Goal: Task Accomplishment & Management: Manage account settings

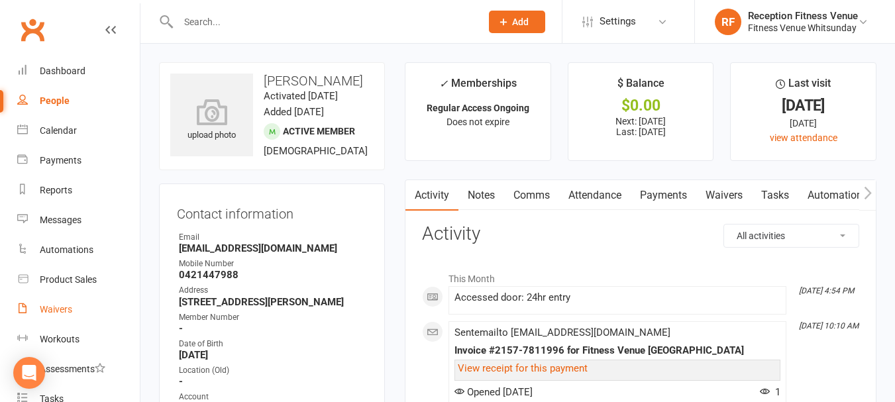
click at [40, 315] on link "Waivers" at bounding box center [78, 310] width 123 height 30
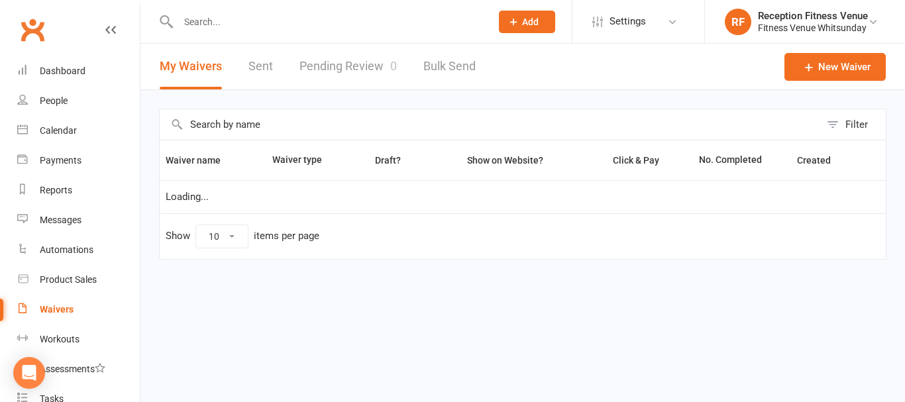
select select "50"
click at [359, 65] on link "Pending Review 0" at bounding box center [348, 67] width 97 height 46
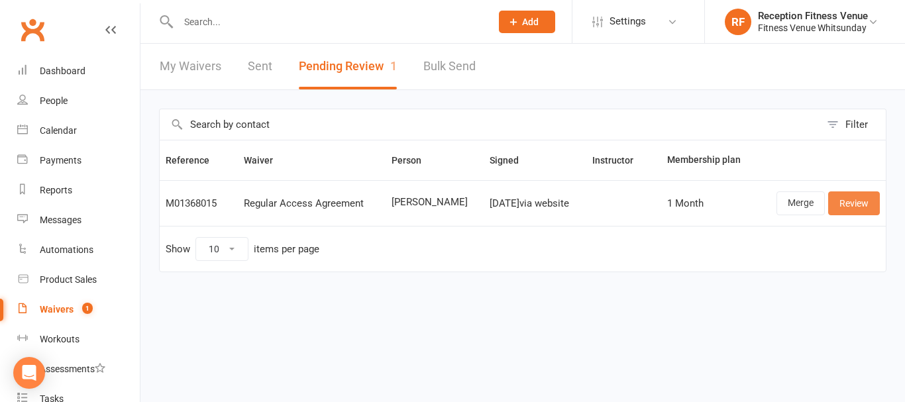
click at [867, 205] on link "Review" at bounding box center [854, 204] width 52 height 24
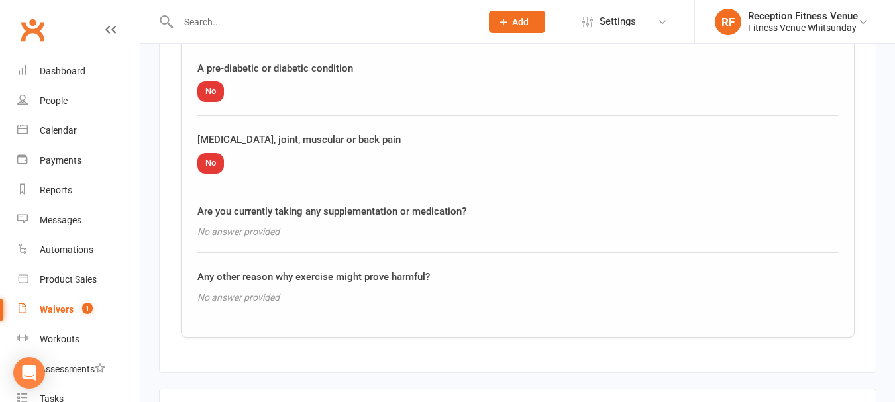
scroll to position [1674, 0]
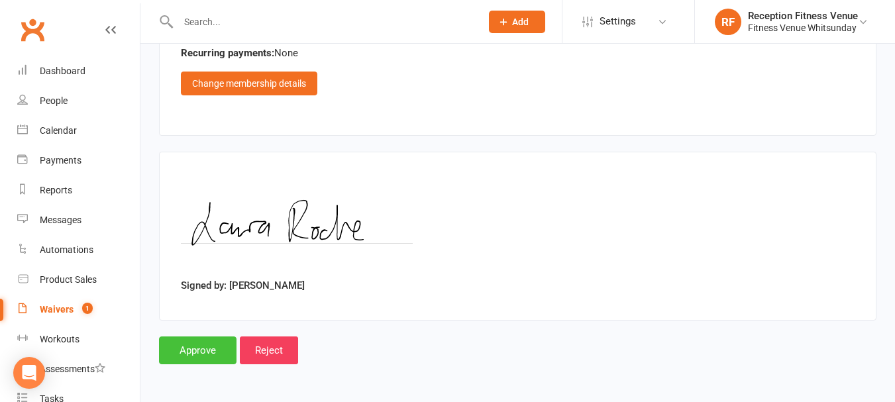
click at [202, 348] on input "Approve" at bounding box center [198, 351] width 78 height 28
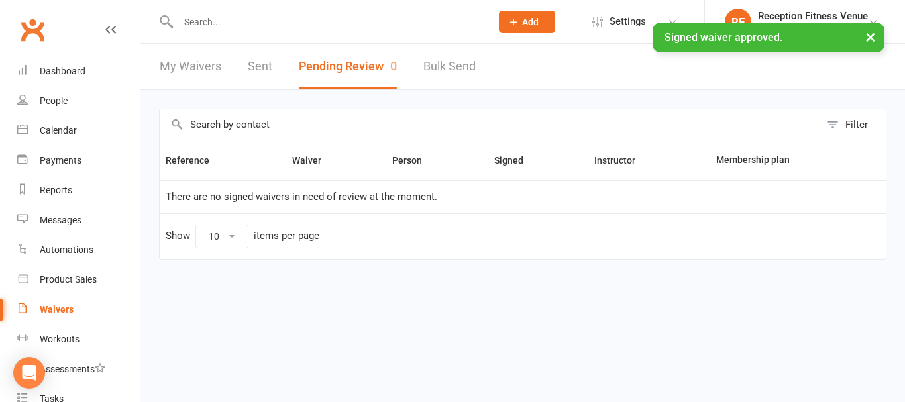
click at [257, 57] on link "Sent" at bounding box center [260, 67] width 25 height 46
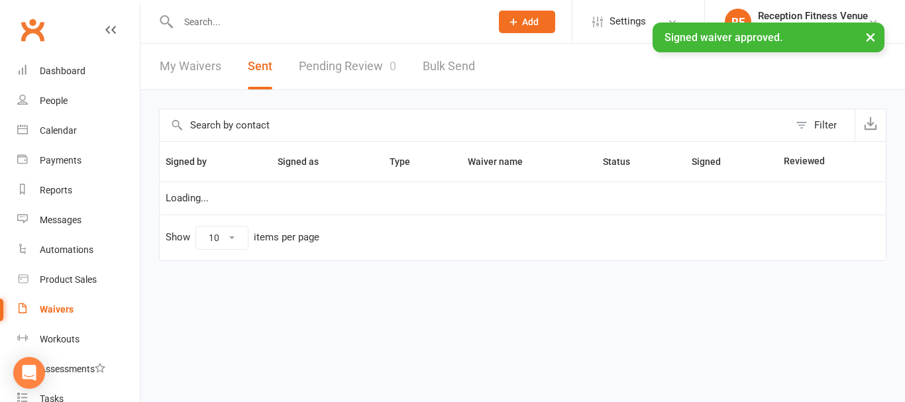
select select "100"
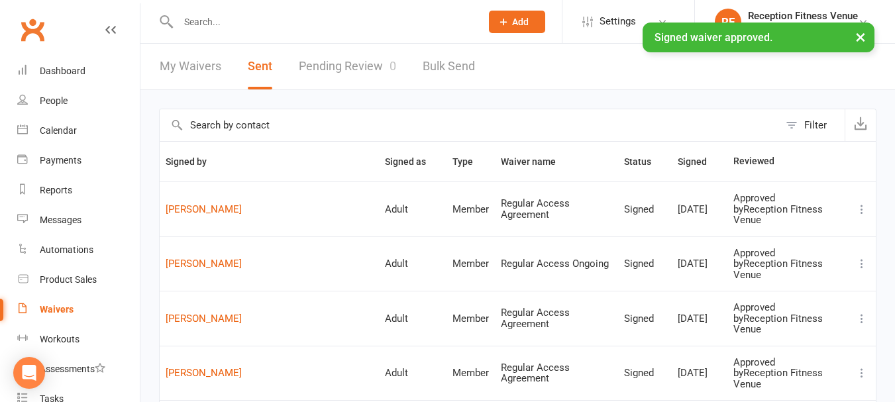
click at [184, 212] on td "[PERSON_NAME]" at bounding box center [269, 209] width 219 height 55
click at [184, 206] on link "[PERSON_NAME]" at bounding box center [269, 209] width 207 height 11
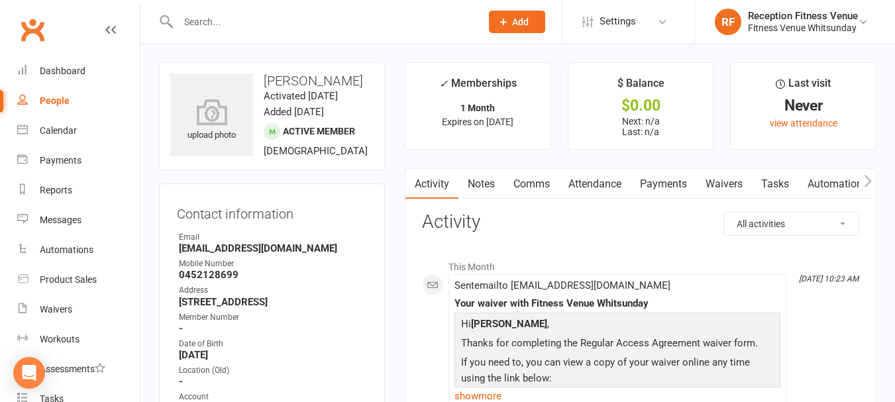
click at [871, 179] on icon "button" at bounding box center [868, 181] width 8 height 14
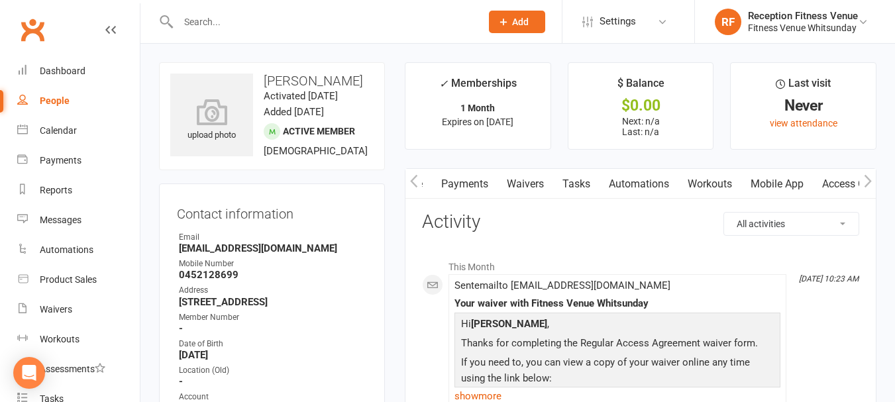
click at [871, 179] on icon "button" at bounding box center [868, 181] width 8 height 14
drag, startPoint x: 733, startPoint y: 178, endPoint x: 684, endPoint y: 223, distance: 66.6
click at [734, 178] on link "Access Control" at bounding box center [746, 184] width 88 height 30
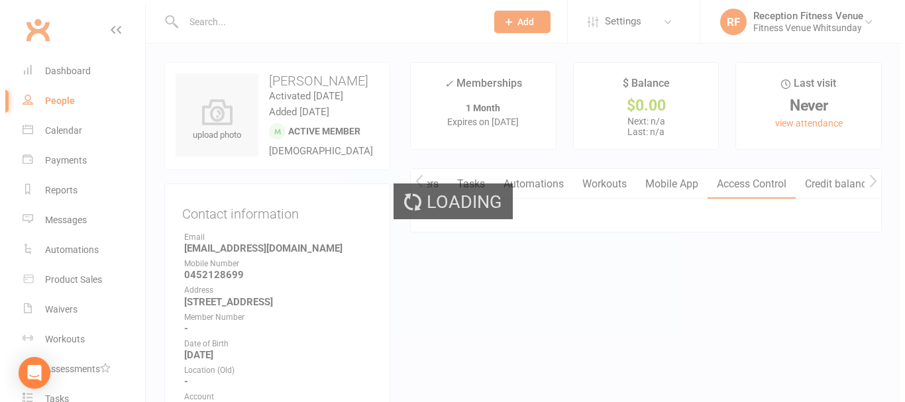
scroll to position [0, 308]
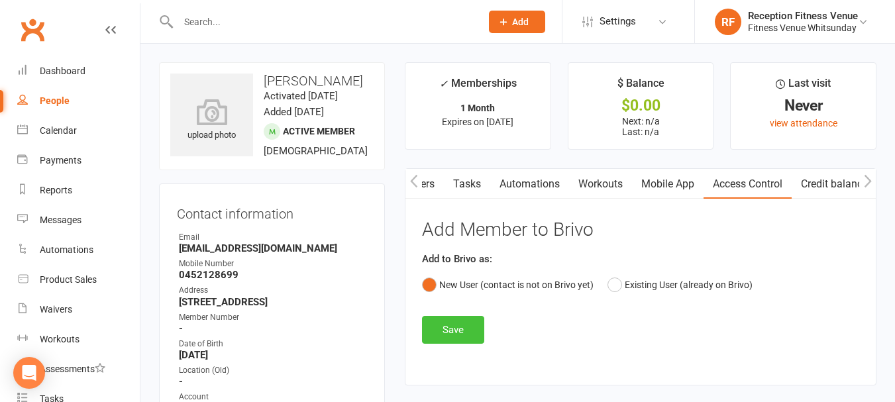
click at [450, 332] on button "Save" at bounding box center [453, 330] width 62 height 28
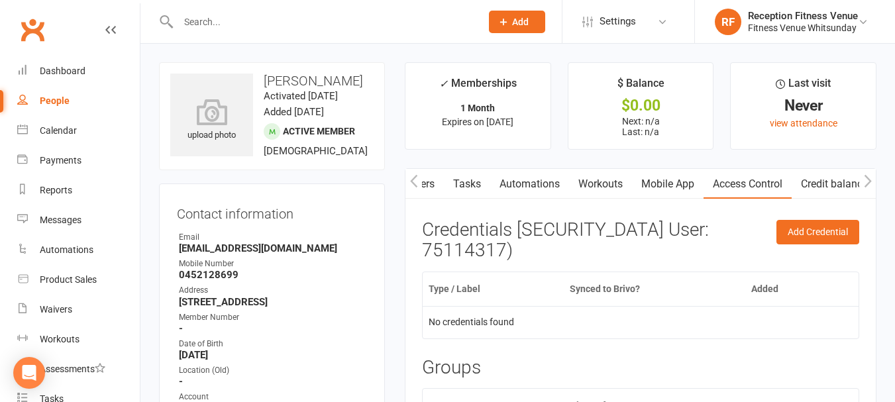
click at [230, 254] on strong "[EMAIL_ADDRESS][DOMAIN_NAME]" at bounding box center [273, 249] width 188 height 12
copy render-form-field "[EMAIL_ADDRESS][DOMAIN_NAME]"
click at [663, 190] on link "Mobile App" at bounding box center [668, 184] width 72 height 30
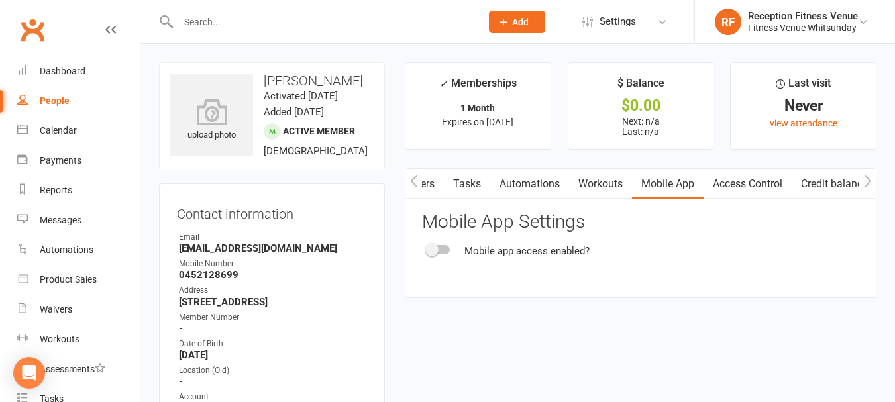
click at [441, 250] on div at bounding box center [438, 249] width 23 height 9
click at [427, 248] on input "checkbox" at bounding box center [427, 248] width 0 height 0
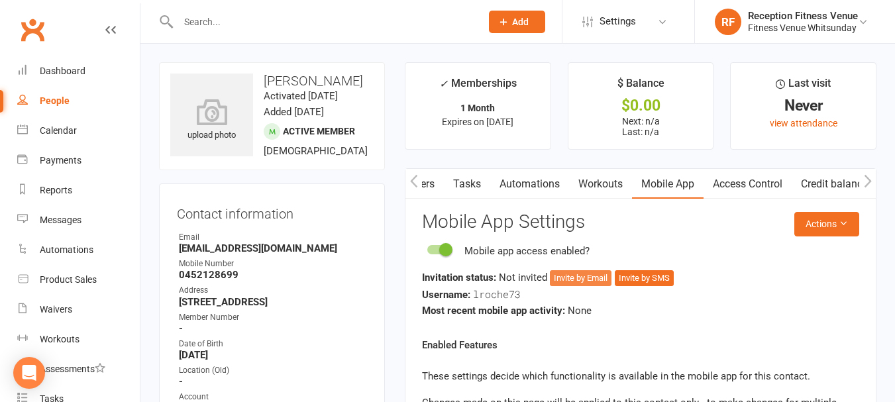
click at [577, 279] on button "Invite by Email" at bounding box center [581, 278] width 62 height 16
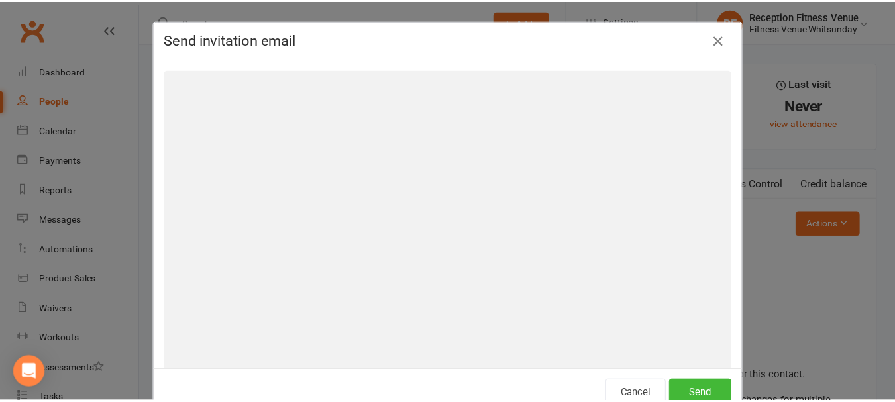
scroll to position [0, 303]
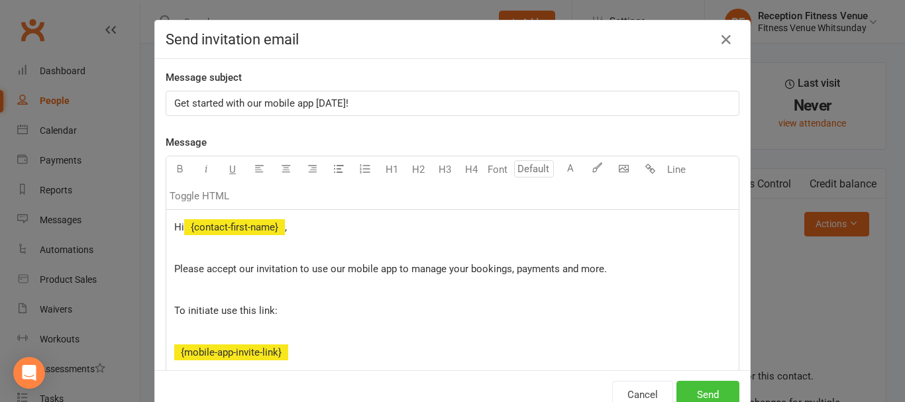
click at [697, 392] on button "Send" at bounding box center [708, 395] width 63 height 28
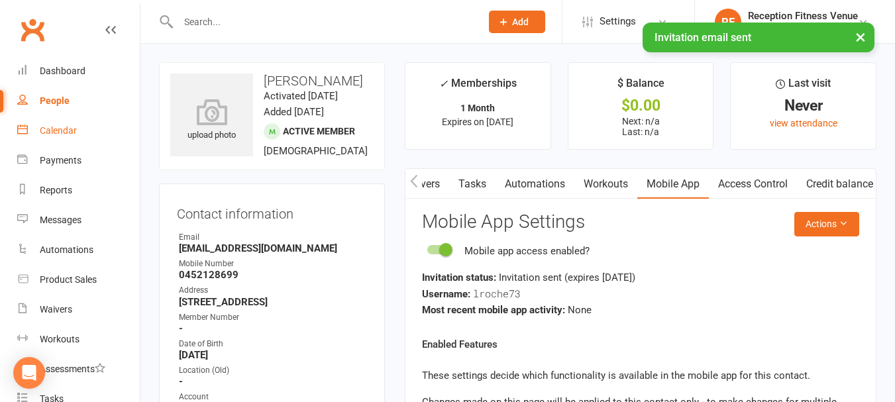
click at [39, 129] on link "Calendar" at bounding box center [78, 131] width 123 height 30
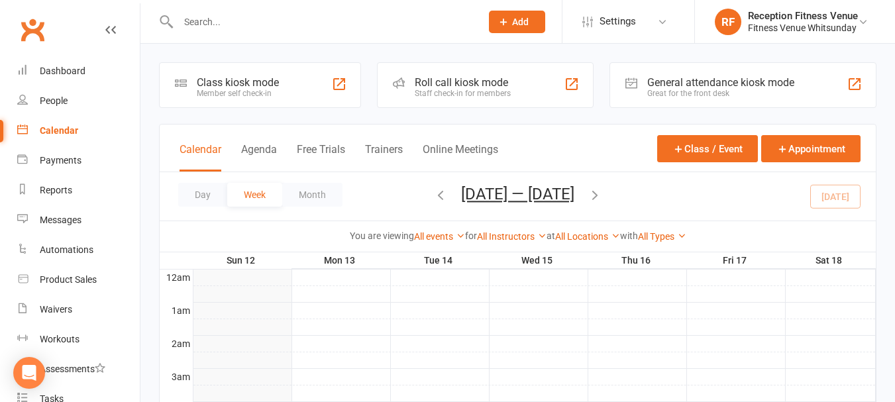
click at [302, 26] on input "text" at bounding box center [323, 22] width 298 height 19
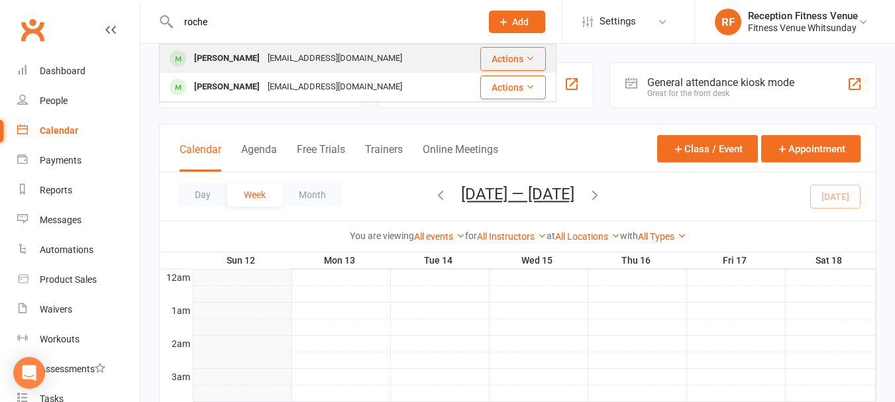
type input "roche"
click at [294, 59] on div "[EMAIL_ADDRESS][DOMAIN_NAME]" at bounding box center [335, 58] width 142 height 19
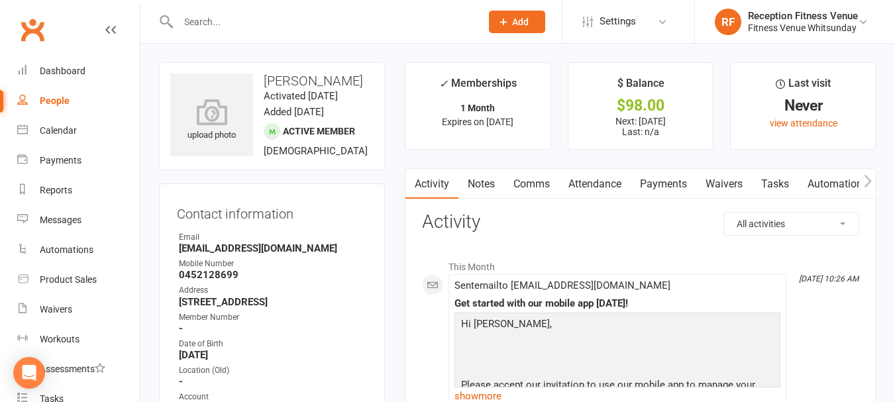
click at [669, 193] on link "Payments" at bounding box center [664, 184] width 66 height 30
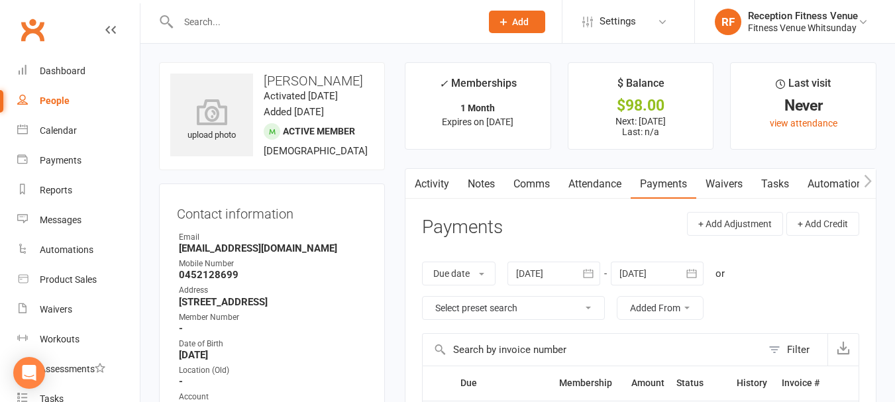
scroll to position [199, 0]
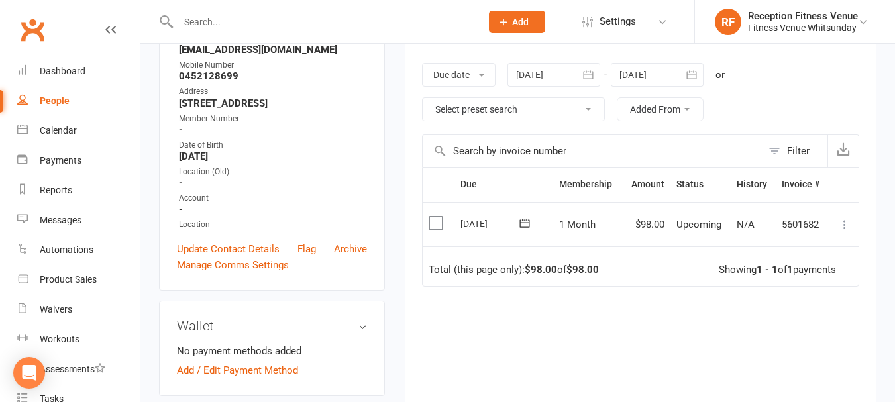
click at [436, 218] on label at bounding box center [438, 223] width 18 height 13
click at [436, 217] on input "checkbox" at bounding box center [433, 217] width 9 height 0
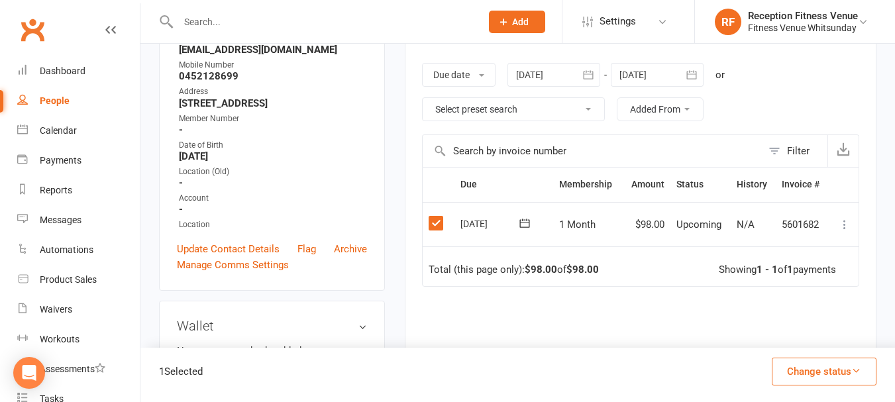
click at [832, 366] on button "Change status" at bounding box center [824, 372] width 105 height 28
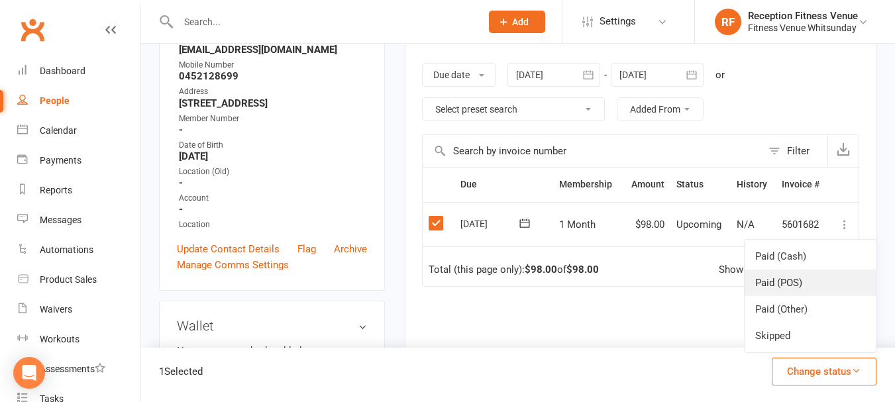
click at [801, 288] on link "Paid (POS)" at bounding box center [810, 283] width 131 height 27
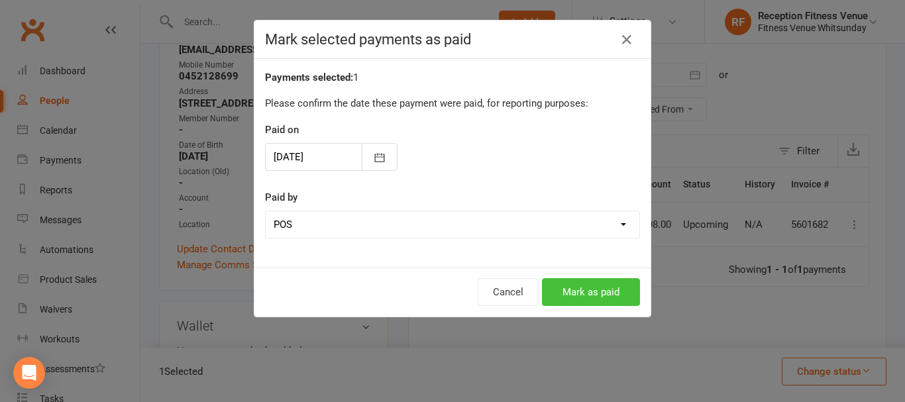
click at [571, 287] on button "Mark as paid" at bounding box center [591, 292] width 98 height 28
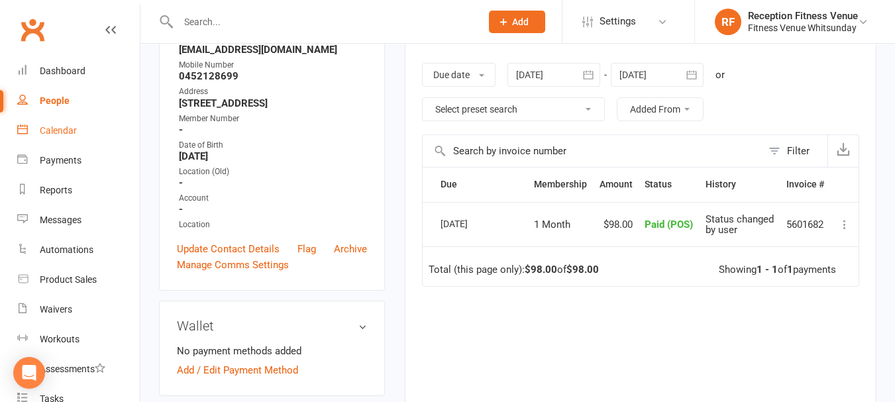
click at [34, 129] on link "Calendar" at bounding box center [78, 131] width 123 height 30
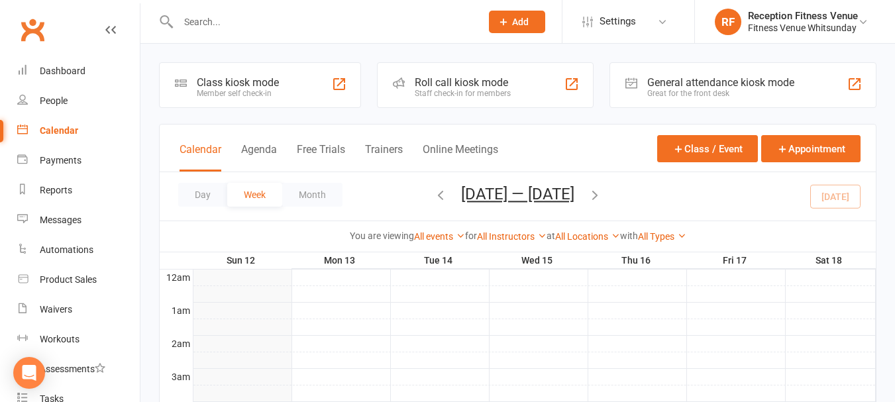
click at [601, 199] on icon "button" at bounding box center [595, 195] width 15 height 15
click at [602, 198] on icon "button" at bounding box center [595, 195] width 15 height 15
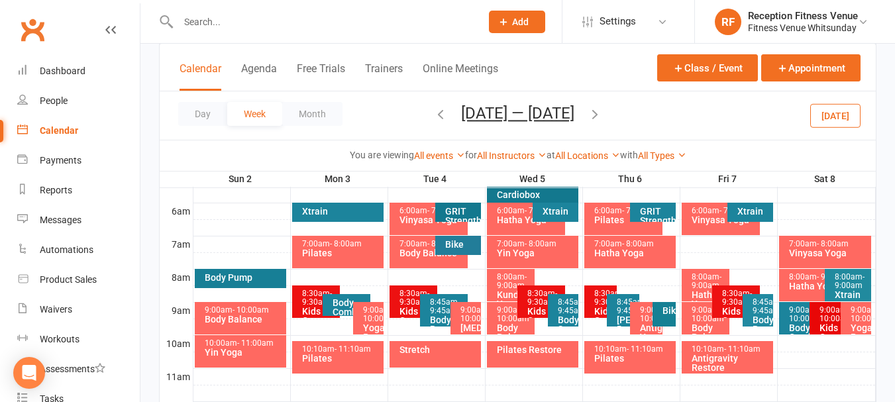
scroll to position [331, 0]
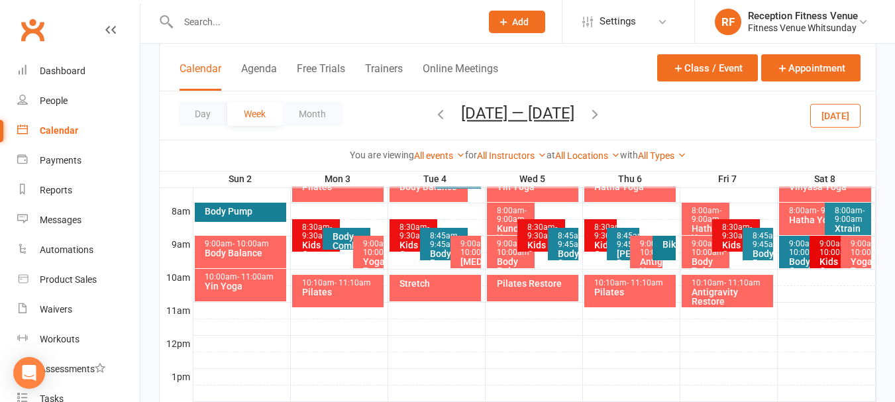
click at [859, 250] on div "9:00am - 10:00am" at bounding box center [859, 248] width 19 height 17
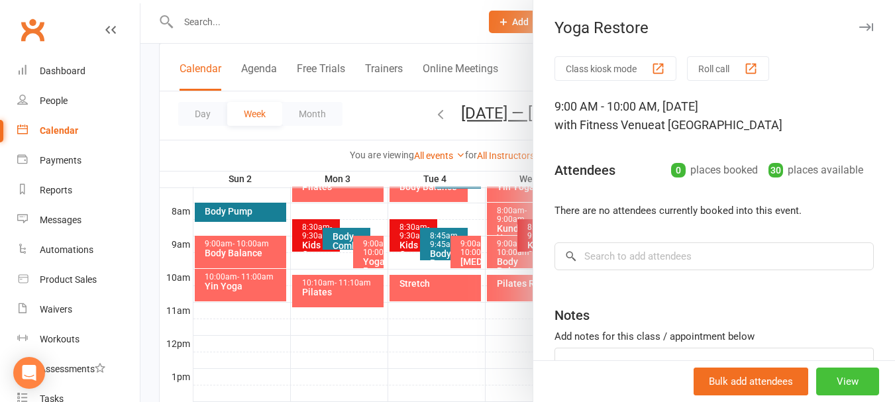
click at [819, 378] on button "View" at bounding box center [847, 382] width 63 height 28
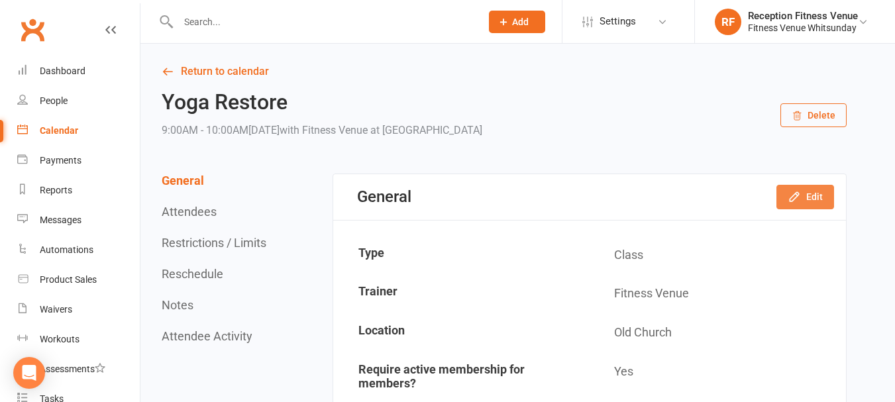
click at [806, 199] on button "Edit" at bounding box center [806, 197] width 58 height 24
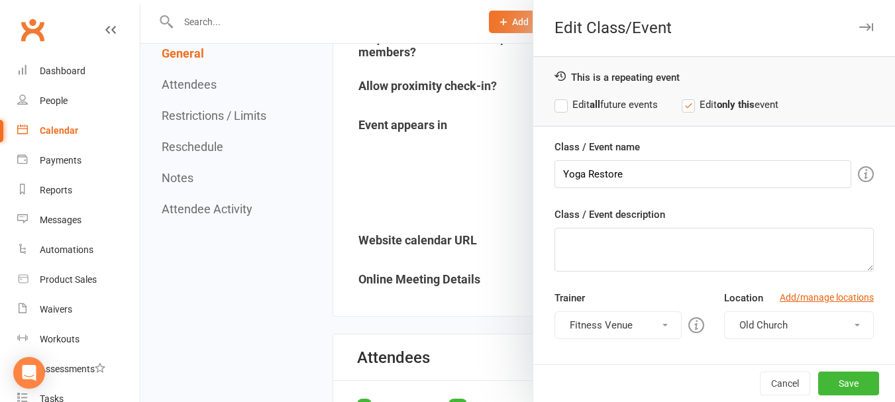
click at [455, 222] on div at bounding box center [517, 201] width 755 height 402
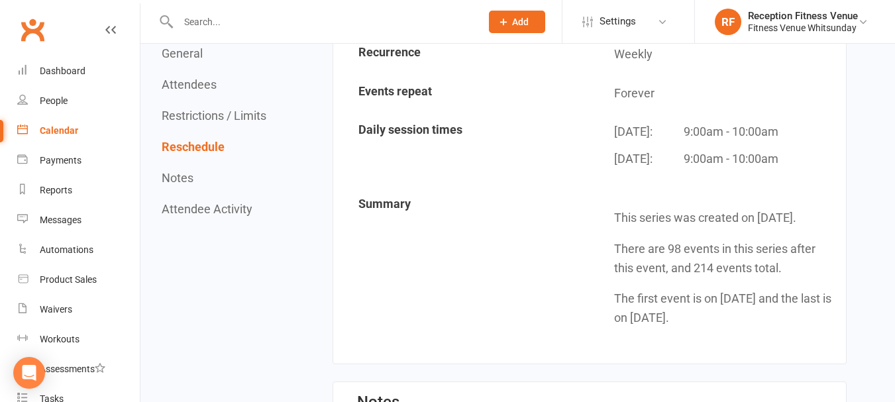
scroll to position [1126, 0]
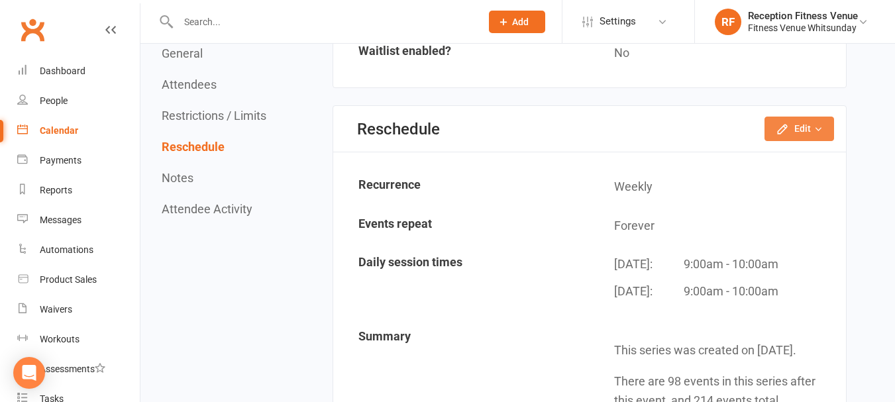
click at [797, 137] on button "Edit" at bounding box center [800, 129] width 70 height 24
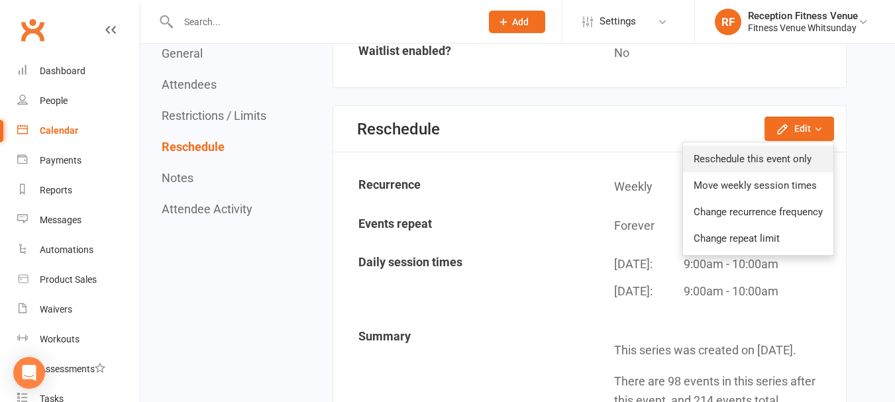
click at [756, 156] on link "Reschedule this event only" at bounding box center [758, 159] width 150 height 27
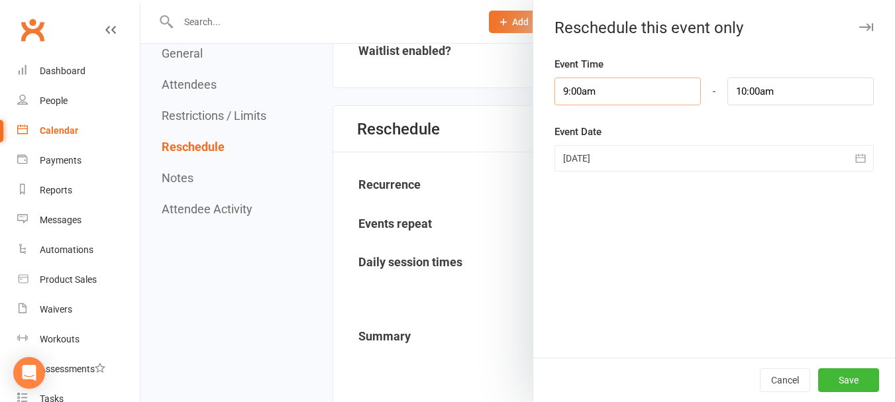
click at [634, 91] on input "9:00am" at bounding box center [628, 92] width 146 height 28
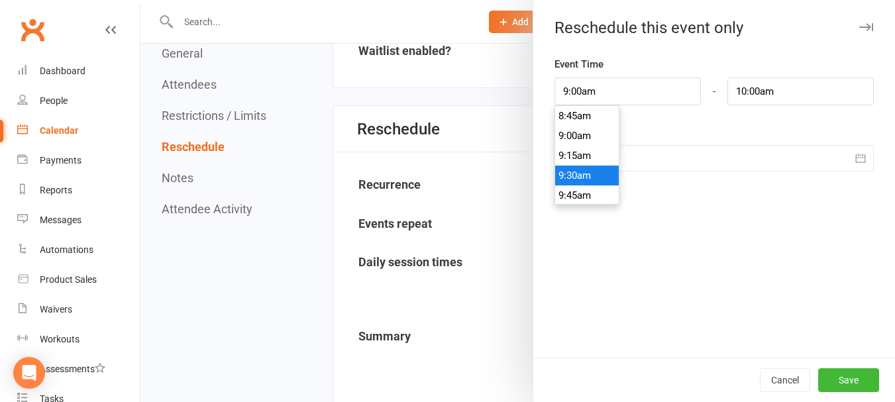
type input "9:30am"
type input "10:30am"
click at [579, 172] on li "9:30am" at bounding box center [587, 176] width 64 height 20
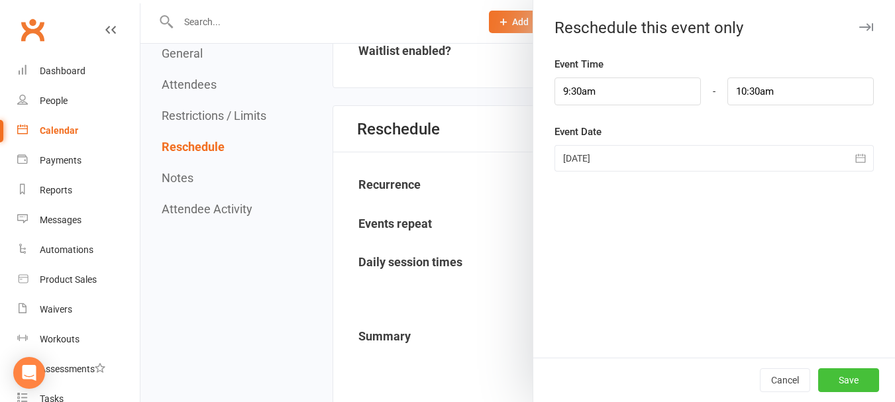
click at [846, 379] on button "Save" at bounding box center [848, 380] width 61 height 24
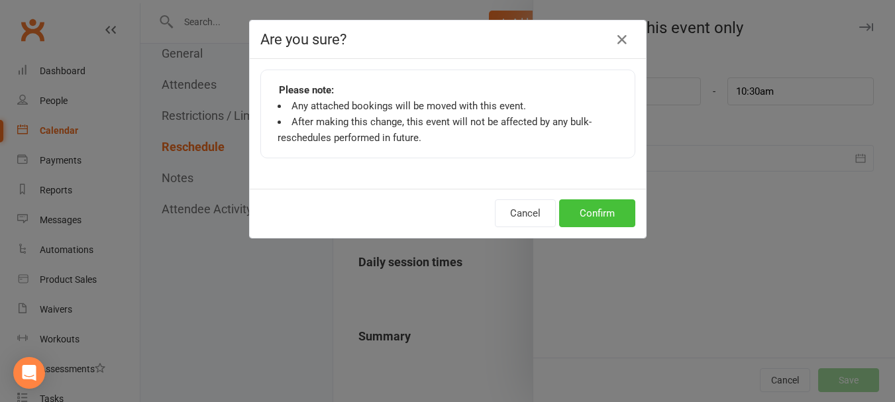
click at [622, 214] on button "Confirm" at bounding box center [597, 213] width 76 height 28
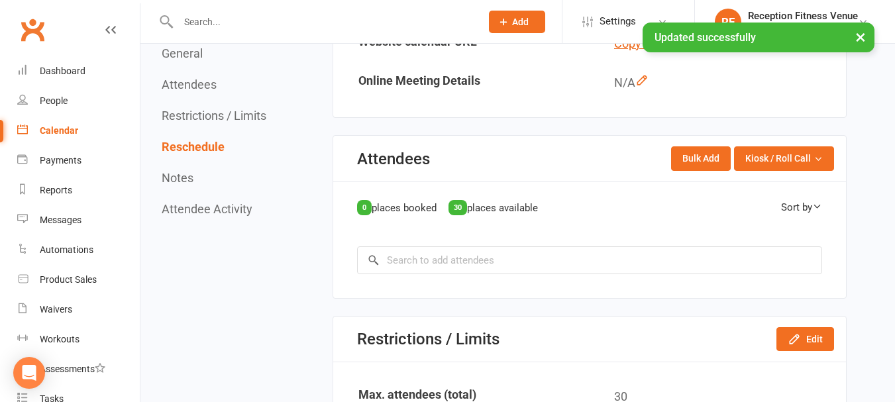
scroll to position [0, 0]
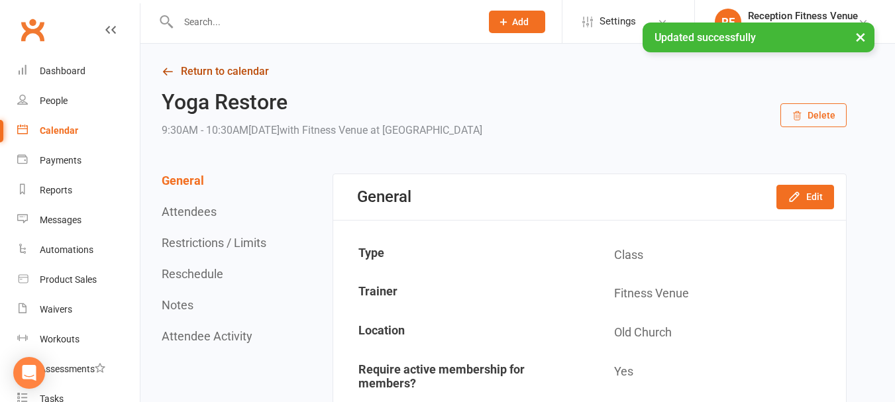
click at [208, 72] on link "Return to calendar" at bounding box center [504, 71] width 685 height 19
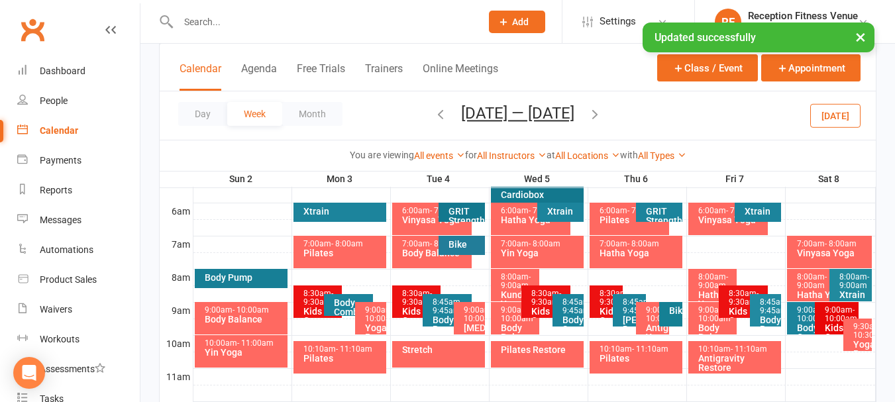
scroll to position [331, 0]
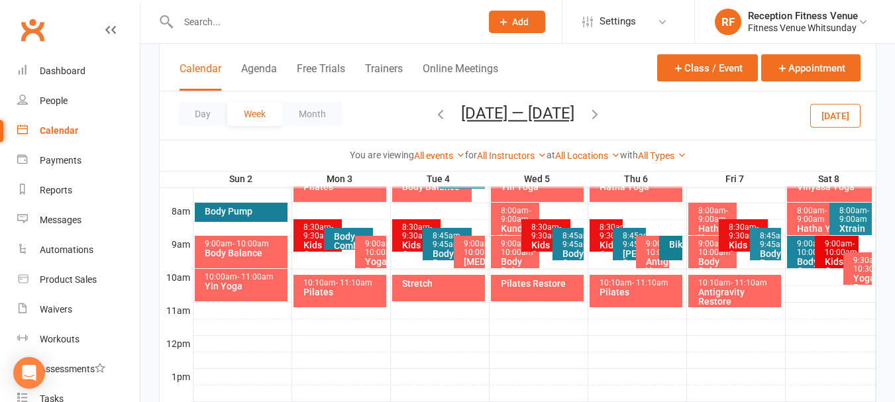
click at [797, 217] on span "- 9:00am" at bounding box center [812, 215] width 30 height 18
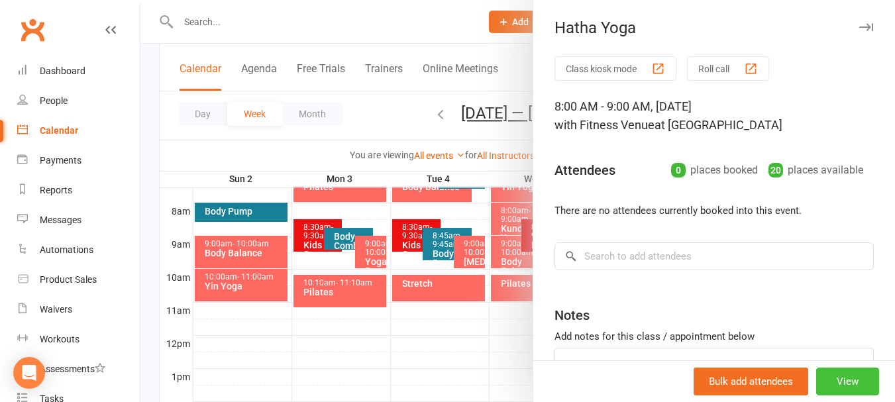
click at [816, 384] on button "View" at bounding box center [847, 382] width 63 height 28
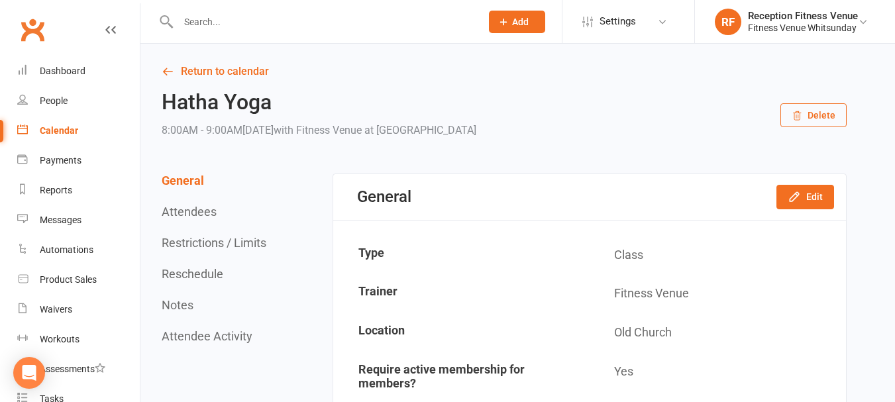
click at [820, 120] on button "Delete" at bounding box center [814, 115] width 66 height 24
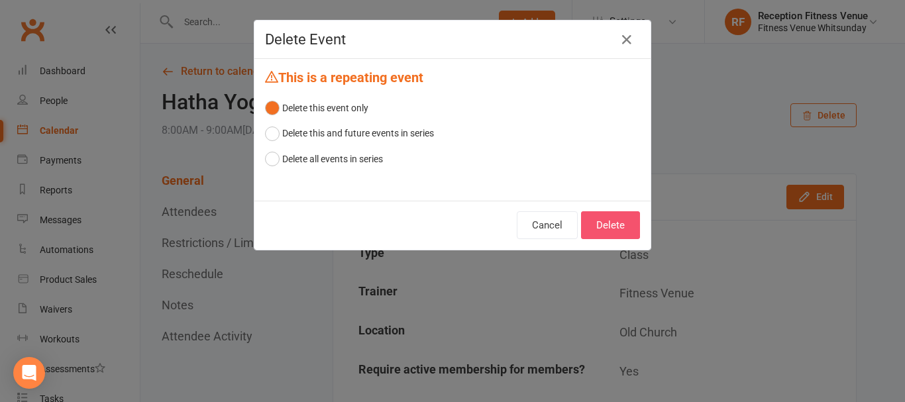
click at [593, 222] on button "Delete" at bounding box center [610, 225] width 59 height 28
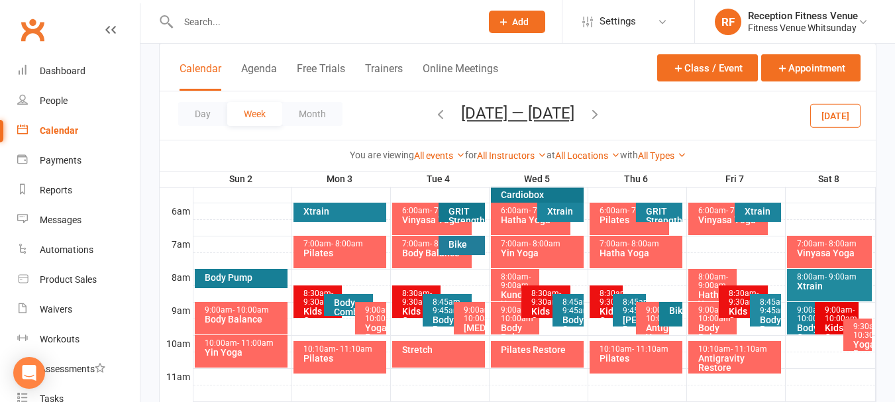
scroll to position [331, 0]
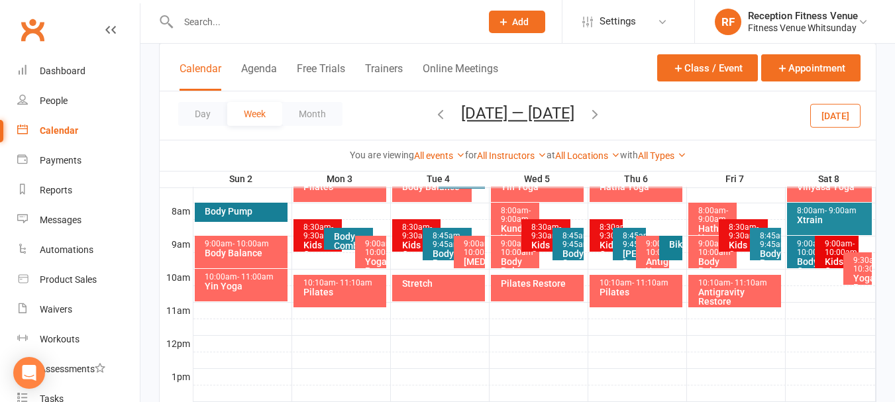
click at [806, 256] on span "- 10:00am" at bounding box center [813, 248] width 32 height 18
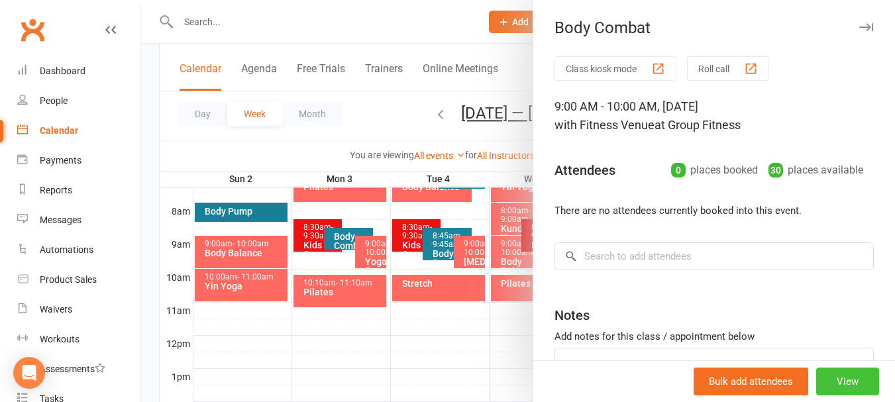
click at [818, 384] on button "View" at bounding box center [847, 382] width 63 height 28
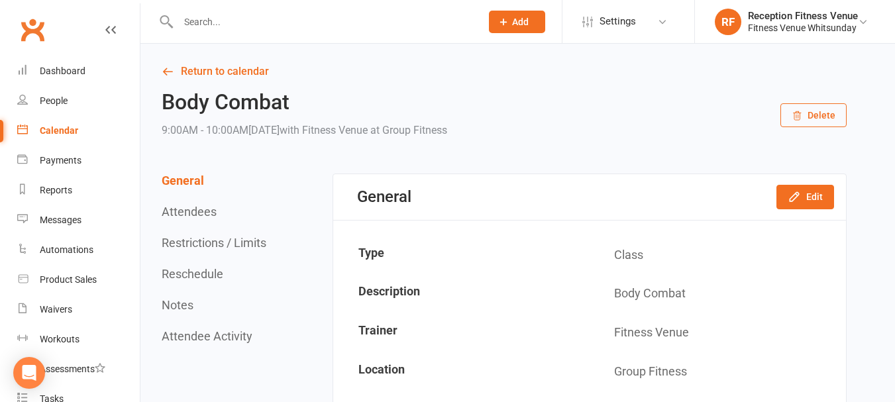
click at [809, 112] on button "Delete" at bounding box center [814, 115] width 66 height 24
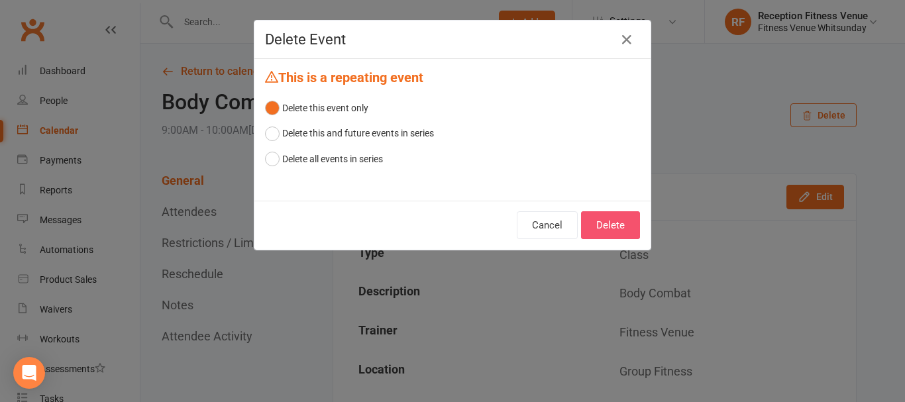
click at [611, 225] on button "Delete" at bounding box center [610, 225] width 59 height 28
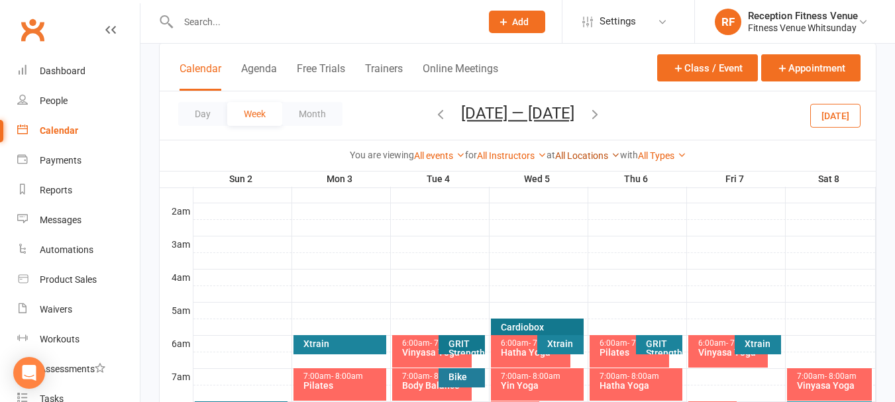
scroll to position [265, 0]
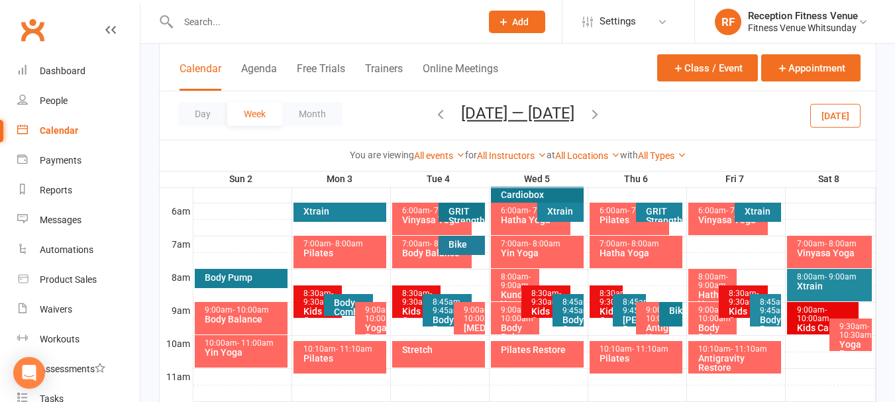
click at [811, 276] on div "8:00am - 9:00am" at bounding box center [832, 277] width 73 height 9
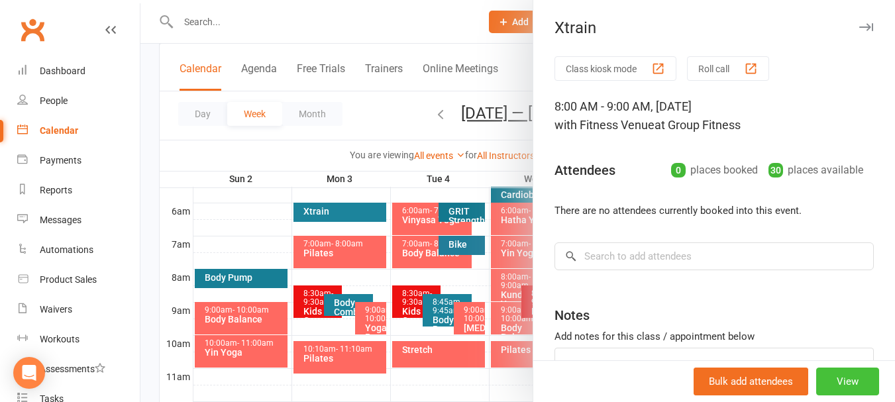
click at [828, 391] on button "View" at bounding box center [847, 382] width 63 height 28
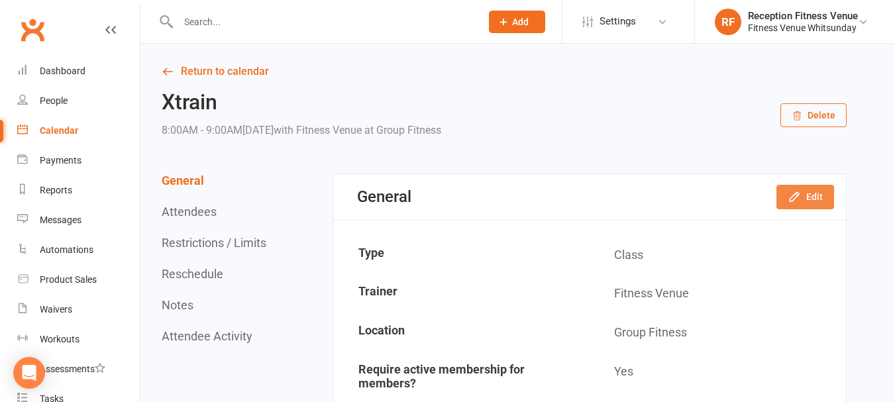
click at [810, 196] on button "Edit" at bounding box center [806, 197] width 58 height 24
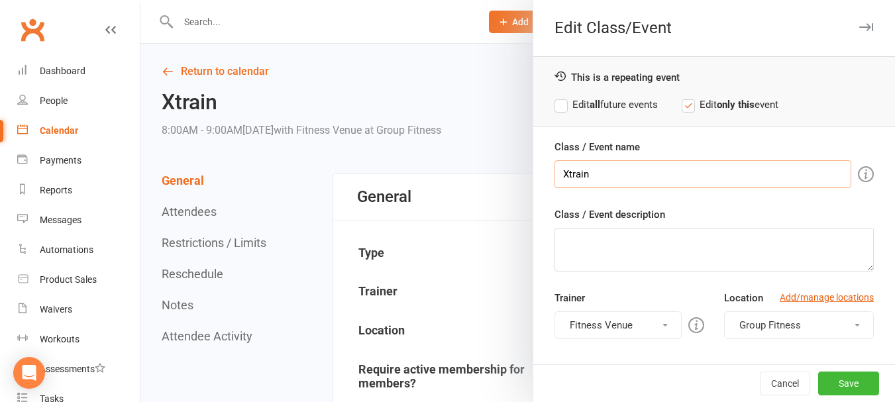
drag, startPoint x: 600, startPoint y: 171, endPoint x: 512, endPoint y: 175, distance: 87.6
click at [514, 0] on div "Edit Class/Event This is a repeating event Edit all future events Edit only thi…" at bounding box center [517, 0] width 755 height 0
type input "3"
type input "FV BIRTHDAY WORKOUT!"
click at [825, 383] on button "Save" at bounding box center [848, 384] width 61 height 24
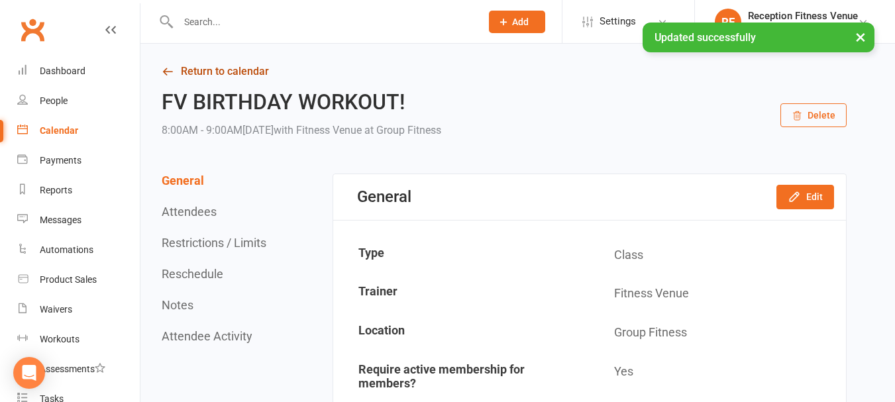
click at [170, 74] on icon at bounding box center [168, 72] width 12 height 12
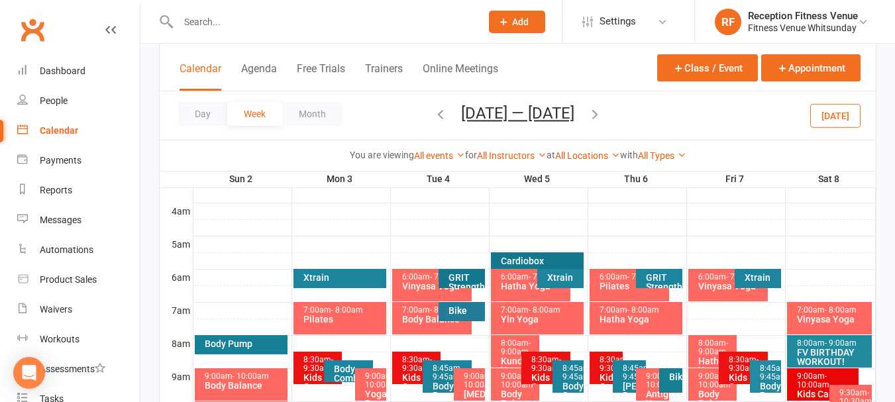
scroll to position [265, 0]
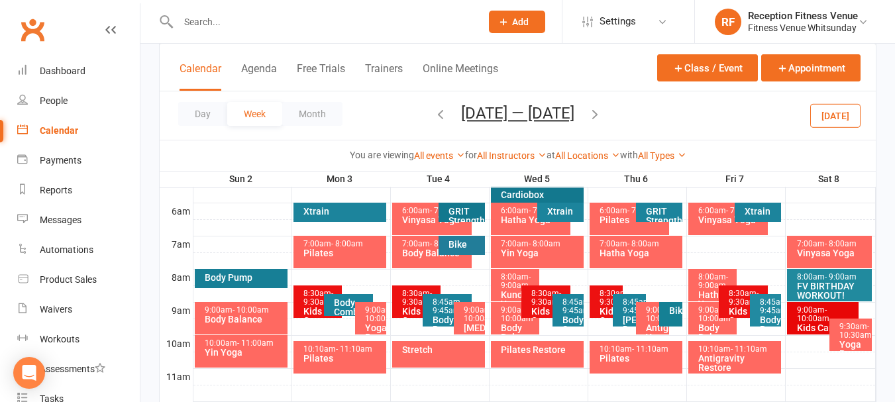
click at [812, 323] on div "Kids Care" at bounding box center [826, 327] width 60 height 9
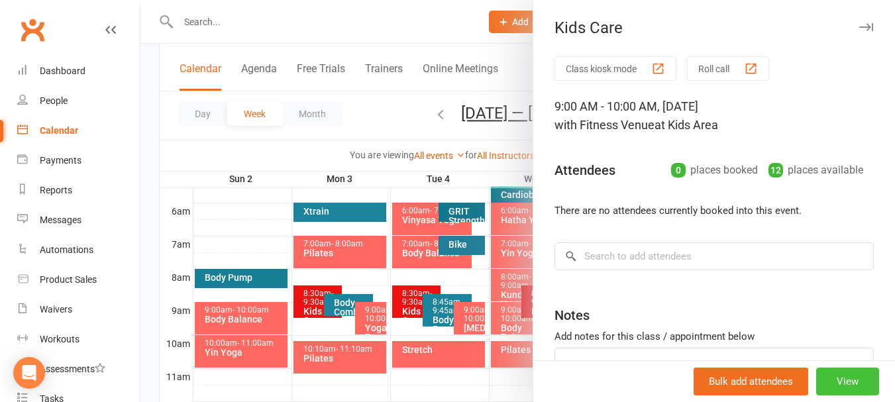
click at [830, 387] on button "View" at bounding box center [847, 382] width 63 height 28
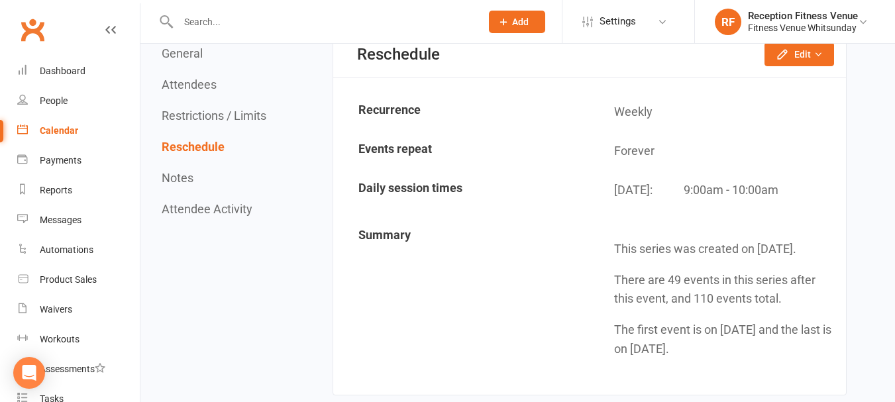
scroll to position [1193, 0]
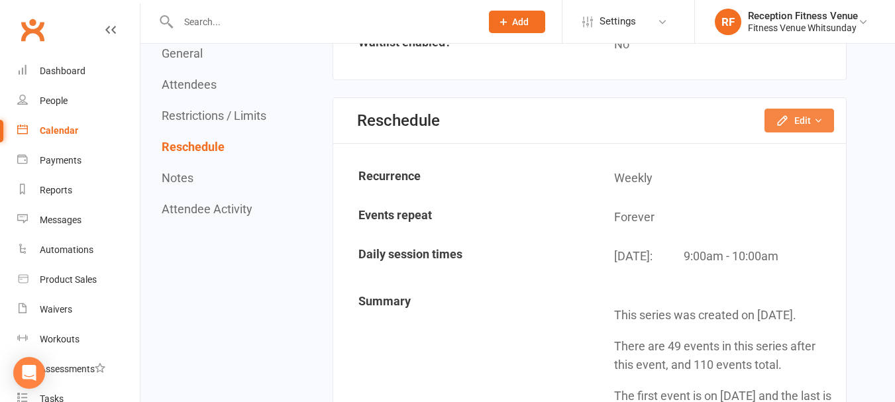
click at [806, 131] on button "Edit" at bounding box center [800, 121] width 70 height 24
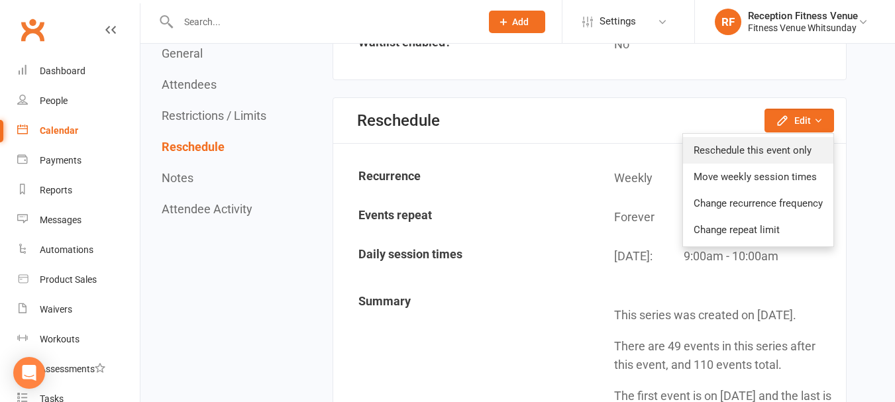
click at [767, 152] on link "Reschedule this event only" at bounding box center [758, 150] width 150 height 27
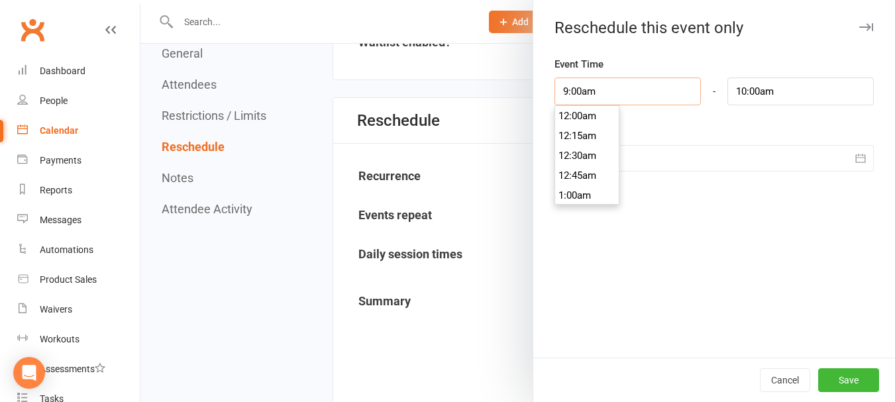
drag, startPoint x: 623, startPoint y: 97, endPoint x: 505, endPoint y: 88, distance: 118.3
click at [505, 0] on div "Reschedule this event only Event Time 9:00am 12:00am 12:15am 12:30am 12:45am 1:…" at bounding box center [517, 0] width 755 height 0
type input "8"
type input "9:00am"
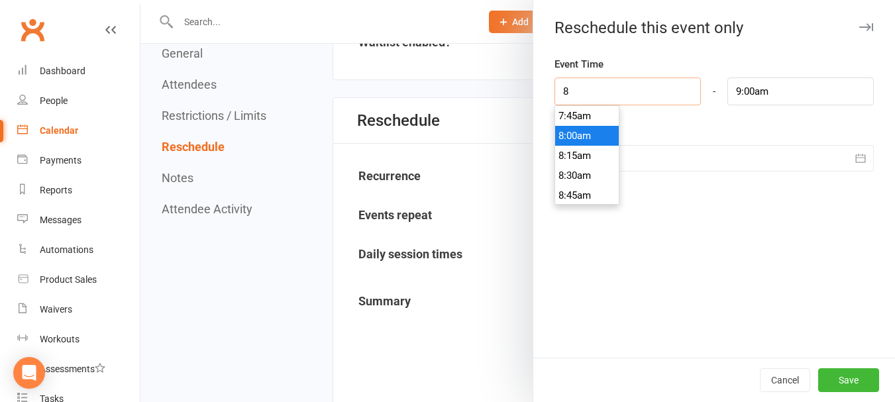
type input "8:00am"
click at [574, 130] on li "8:00am" at bounding box center [587, 136] width 64 height 20
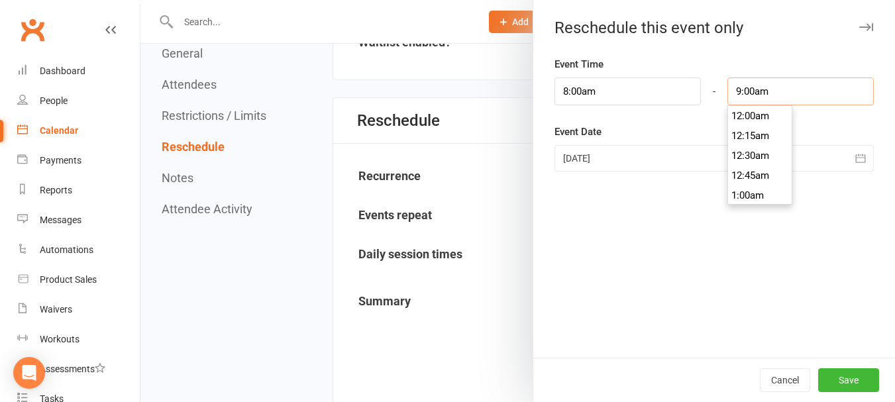
click at [761, 92] on input "9:00am" at bounding box center [801, 92] width 146 height 28
type input "9"
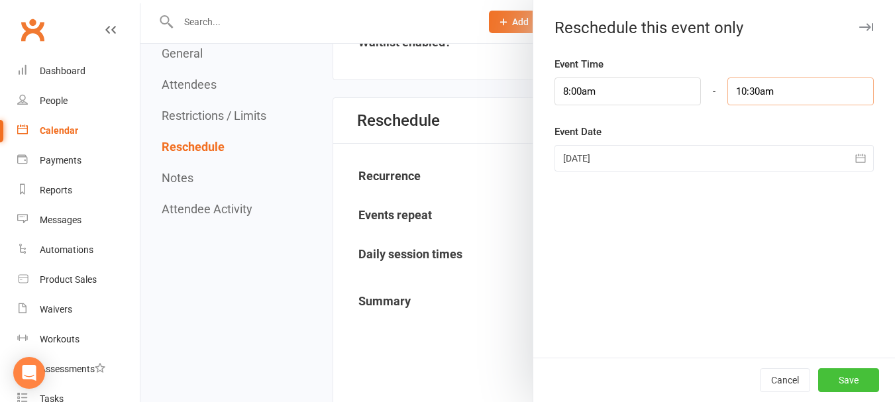
type input "10:30am"
click at [842, 379] on button "Save" at bounding box center [848, 380] width 61 height 24
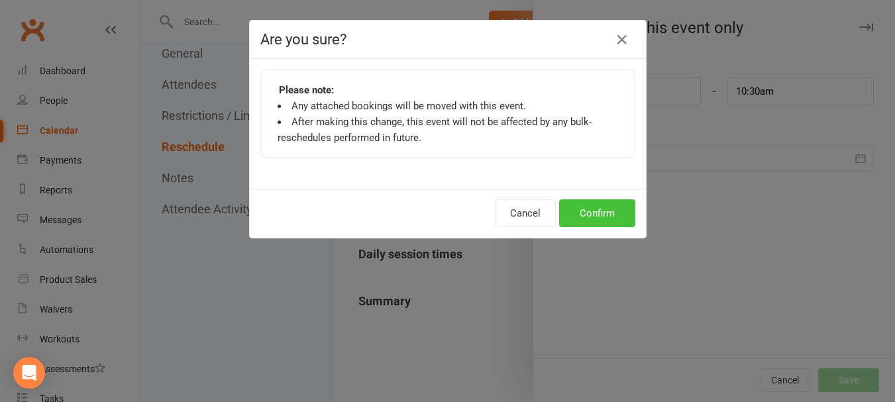
click at [597, 215] on button "Confirm" at bounding box center [597, 213] width 76 height 28
